Goal: Task Accomplishment & Management: Complete application form

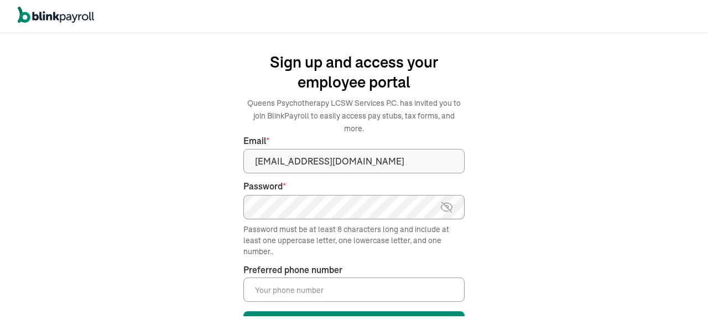
click at [442, 200] on img at bounding box center [447, 206] width 14 height 13
click at [394, 277] on input "Preferred phone number *" at bounding box center [354, 289] width 221 height 24
type input "("
click at [497, 200] on div "We handle it all. Payroll and taxes, fully automated. Back Forgot your password…" at bounding box center [354, 178] width 708 height 291
drag, startPoint x: 579, startPoint y: 151, endPoint x: 471, endPoint y: 259, distance: 152.6
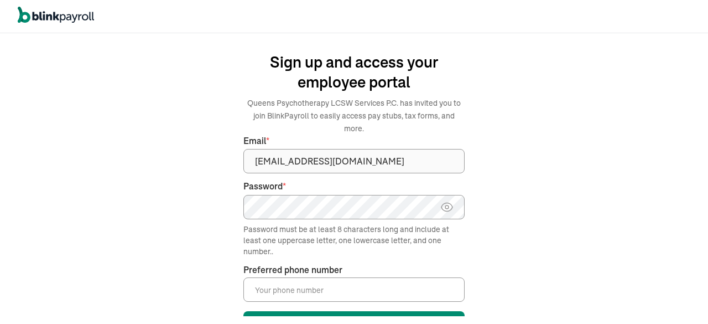
click at [471, 259] on div "We handle it all. Payroll and taxes, fully automated. Back Forgot your password…" at bounding box center [354, 178] width 708 height 291
click at [426, 277] on input "Preferred phone number *" at bounding box center [354, 289] width 221 height 24
type input "(646) 753-4301"
click at [506, 234] on div "We handle it all. Payroll and taxes, fully automated. Back Forgot your password…" at bounding box center [354, 178] width 708 height 291
click at [382, 196] on div "We handle it all. Payroll and taxes, fully automated. Back Forgot your password…" at bounding box center [354, 178] width 708 height 291
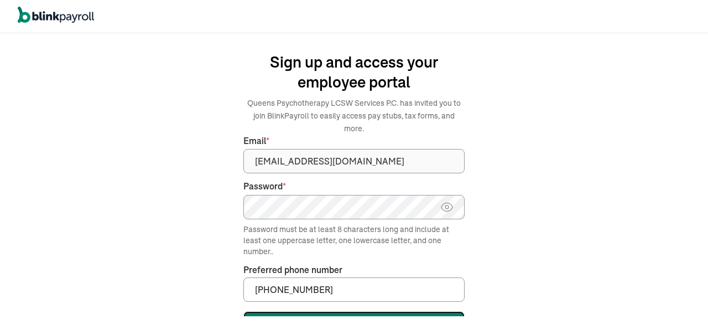
click at [400, 311] on button "Sign up" at bounding box center [354, 324] width 221 height 27
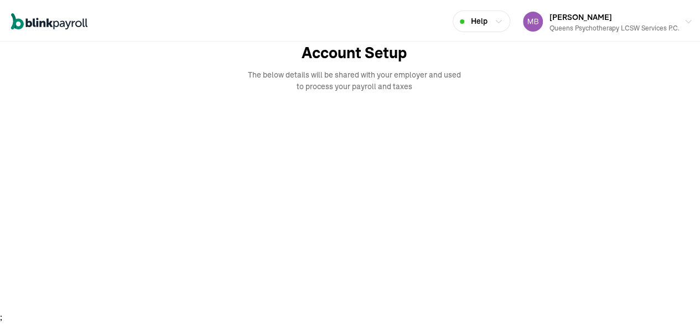
click at [634, 148] on div at bounding box center [354, 214] width 708 height 221
click at [624, 178] on div at bounding box center [354, 214] width 708 height 221
click at [634, 148] on div at bounding box center [354, 214] width 708 height 221
click at [624, 178] on div at bounding box center [354, 214] width 708 height 221
